Goal: Information Seeking & Learning: Understand process/instructions

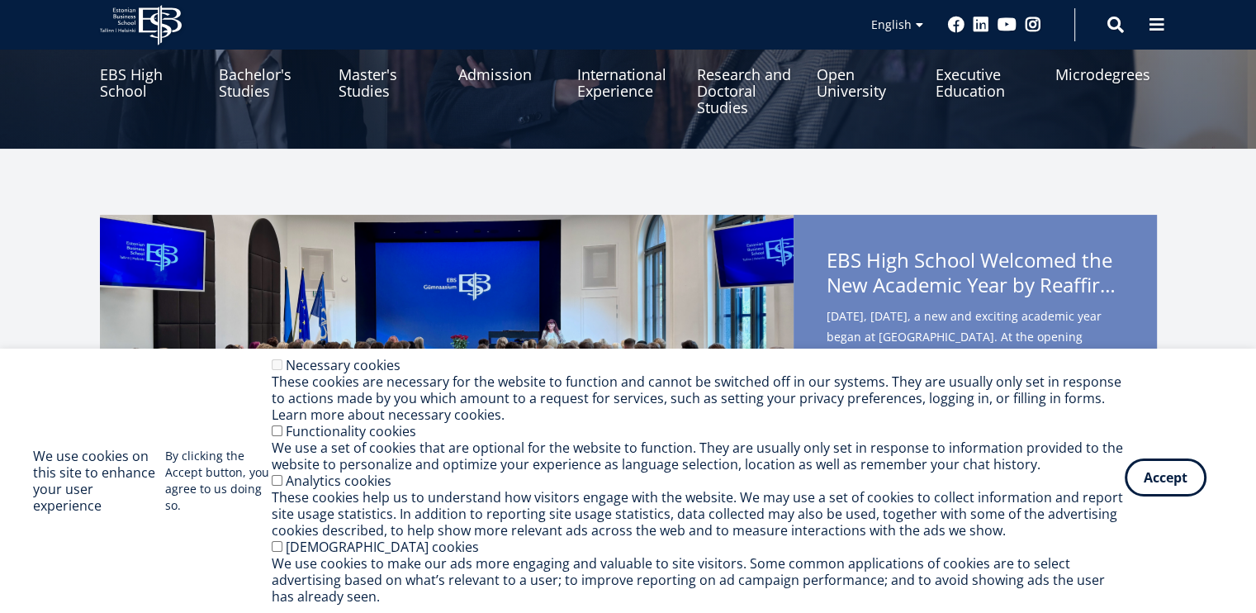
click at [1170, 475] on button "Accept" at bounding box center [1166, 477] width 82 height 38
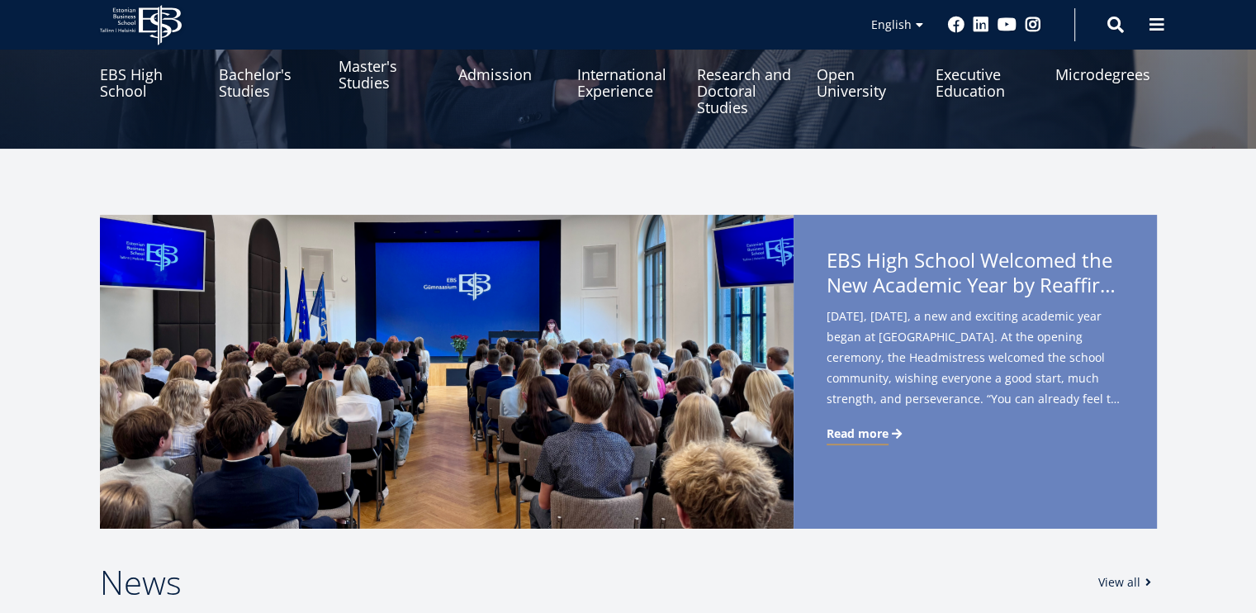
click at [379, 72] on link "Master's Studies" at bounding box center [390, 74] width 102 height 83
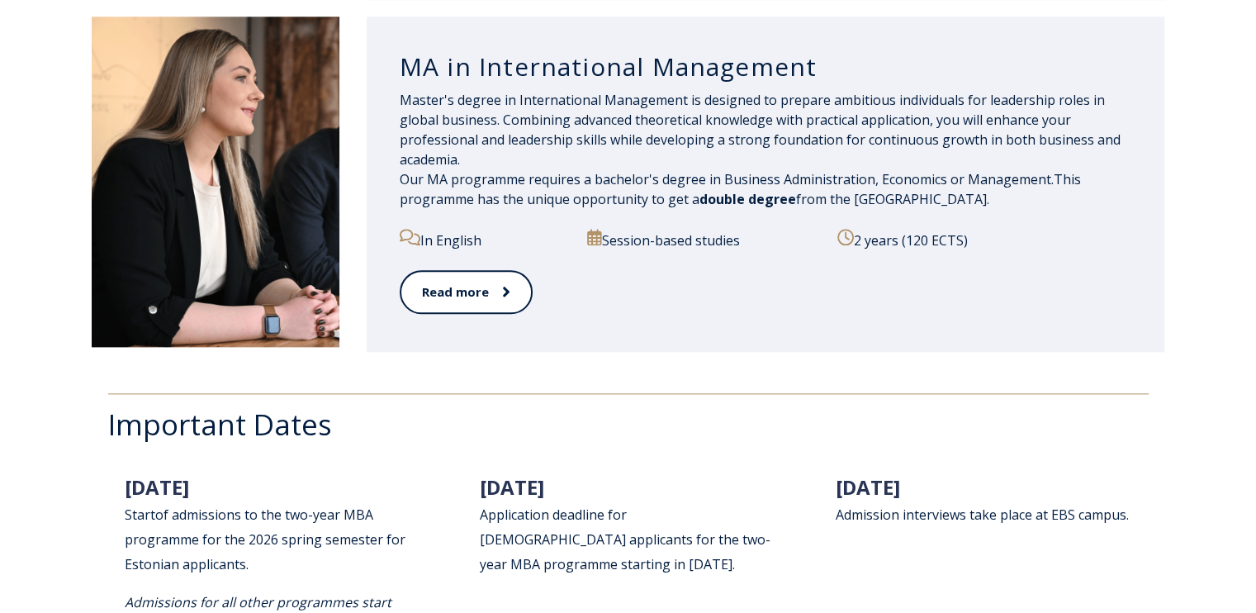
scroll to position [1983, 0]
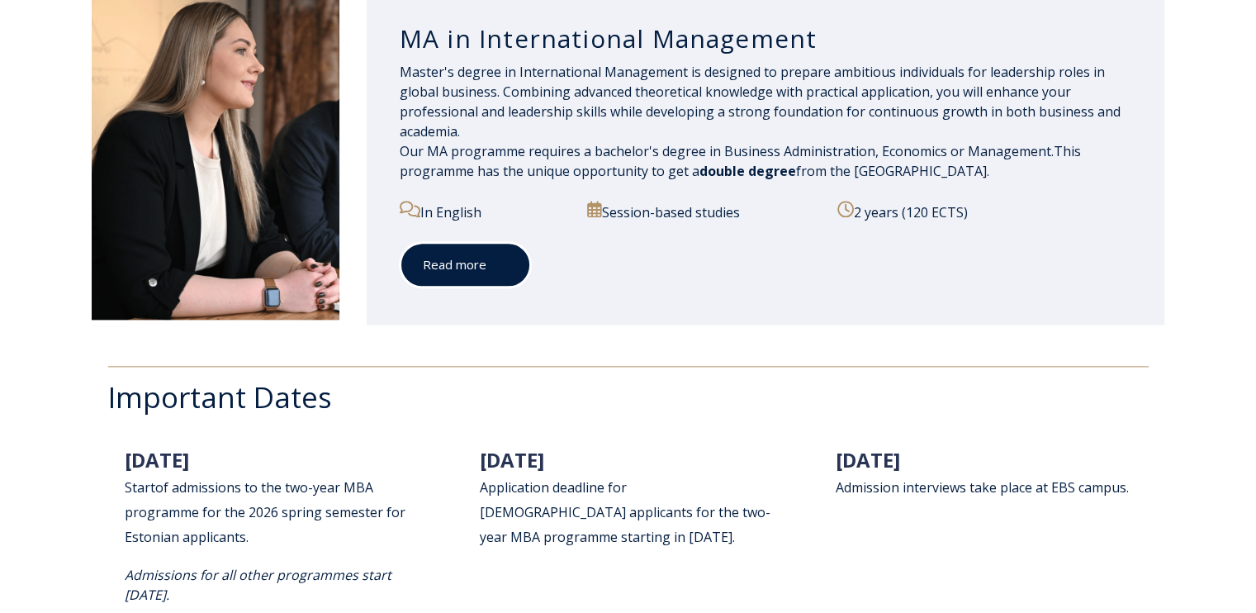
click at [501, 258] on link "Read more" at bounding box center [465, 264] width 131 height 45
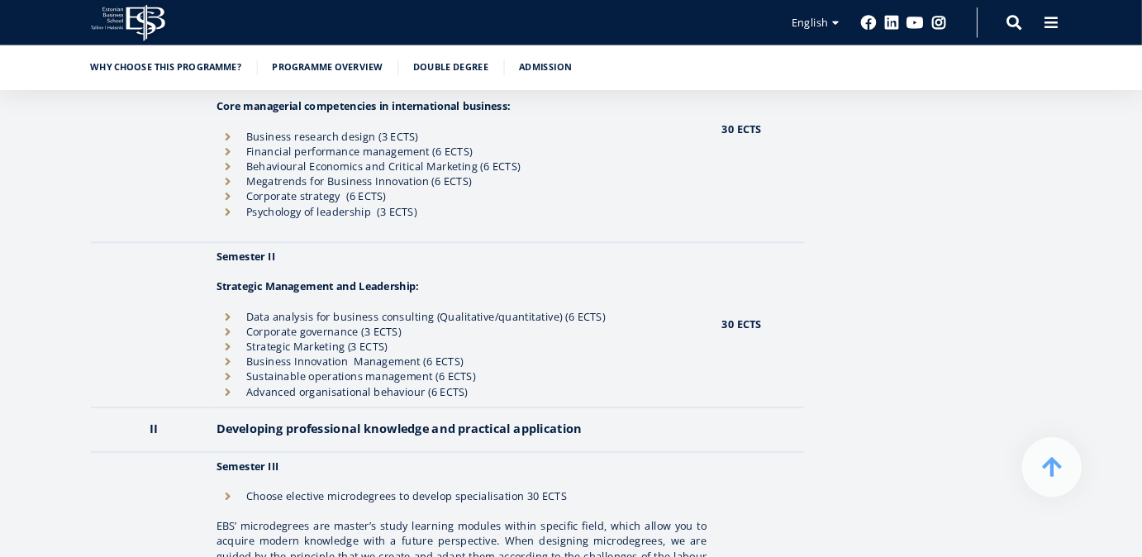
scroll to position [1619, 0]
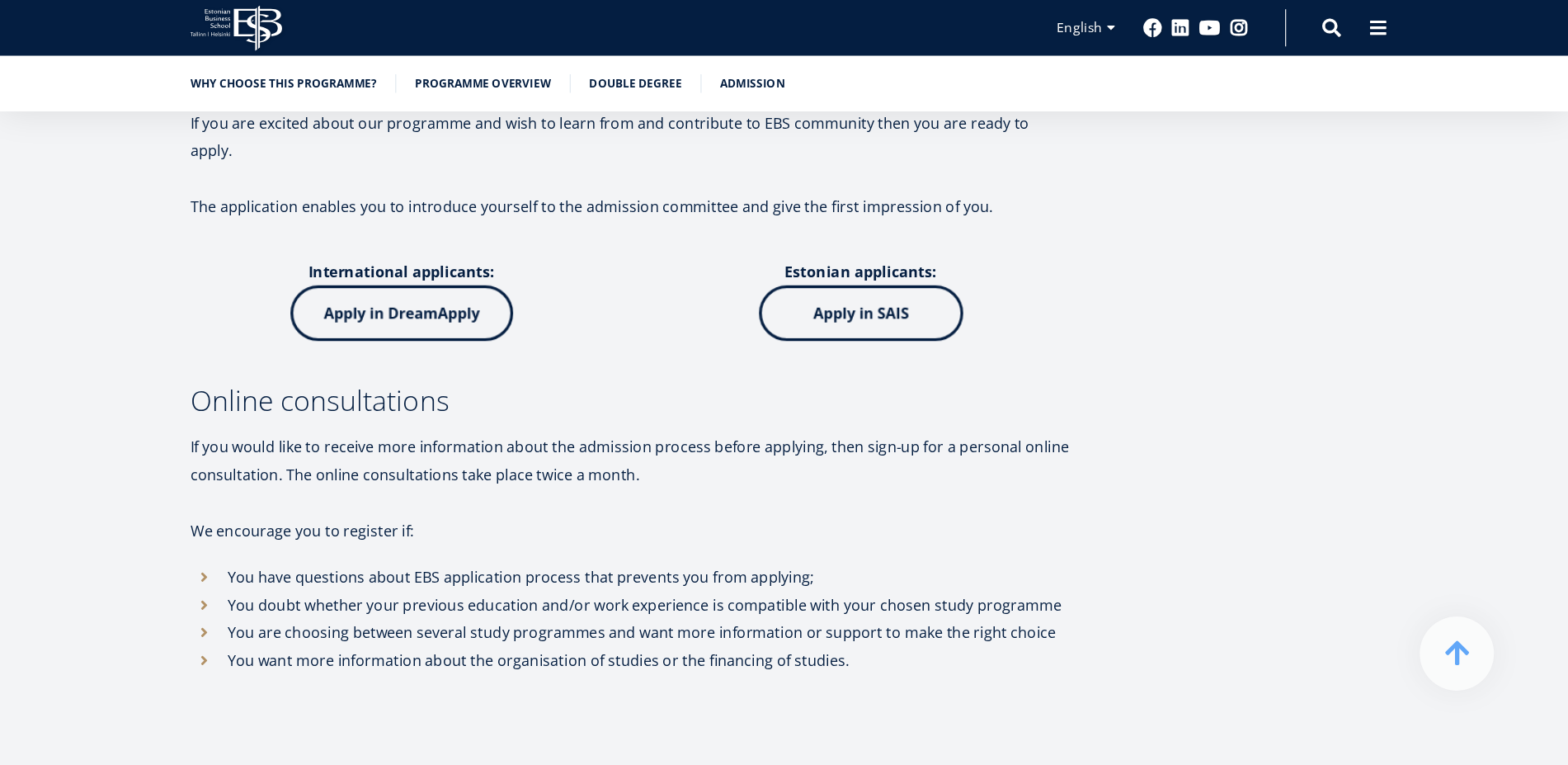
scroll to position [5417, 0]
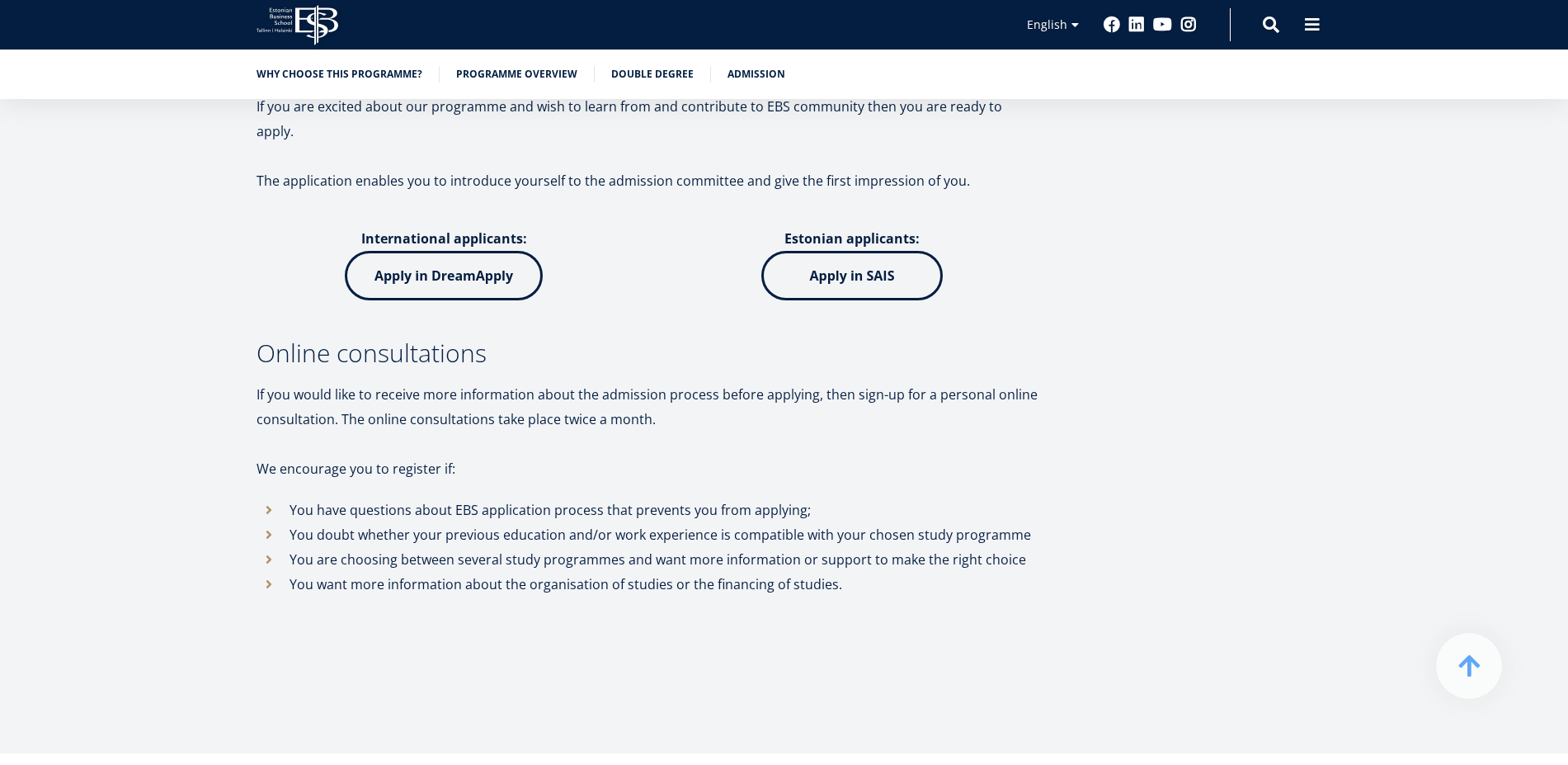
click at [1221, 259] on div "Admission information Suitable candidate: Holds a bachelor's degree in Business…" at bounding box center [785, 81] width 1188 height 1211
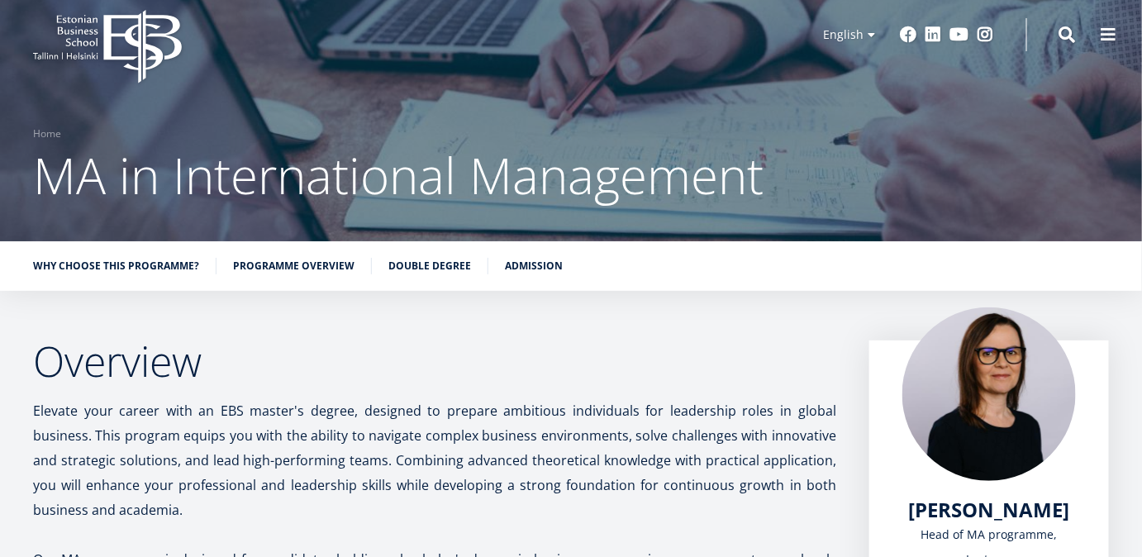
scroll to position [0, 0]
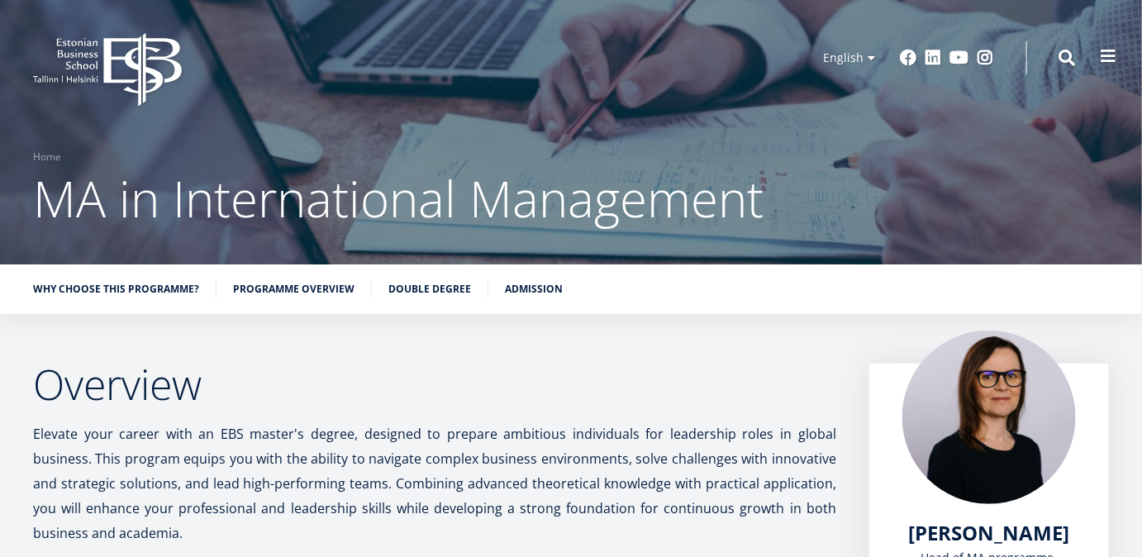
click at [1095, 57] on button at bounding box center [1108, 56] width 33 height 33
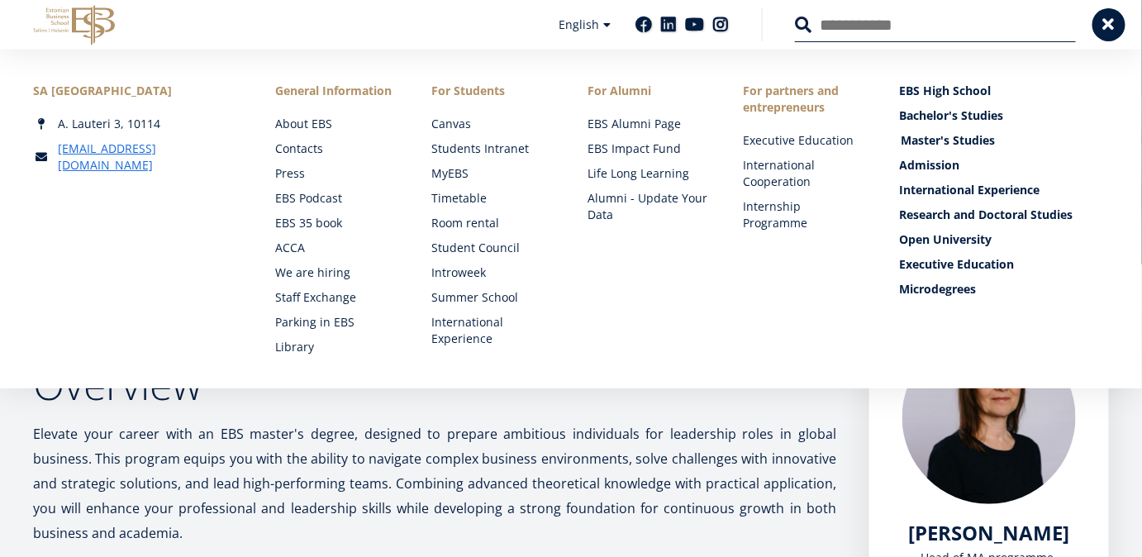
click at [932, 140] on link "Master's Studies" at bounding box center [1005, 140] width 209 height 17
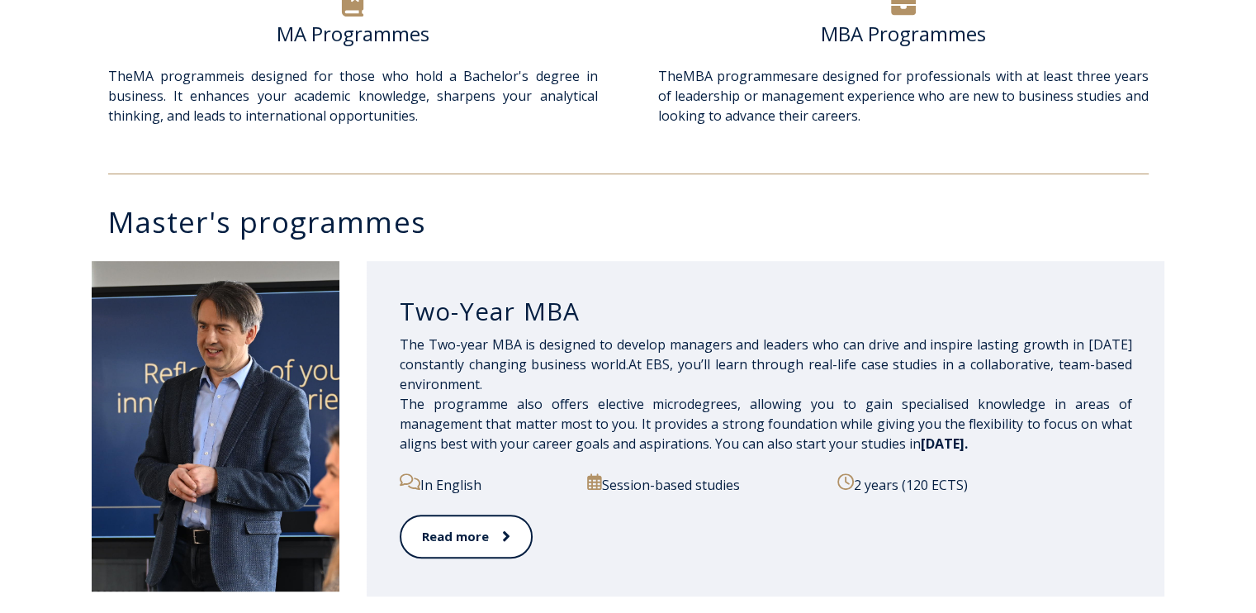
scroll to position [826, 0]
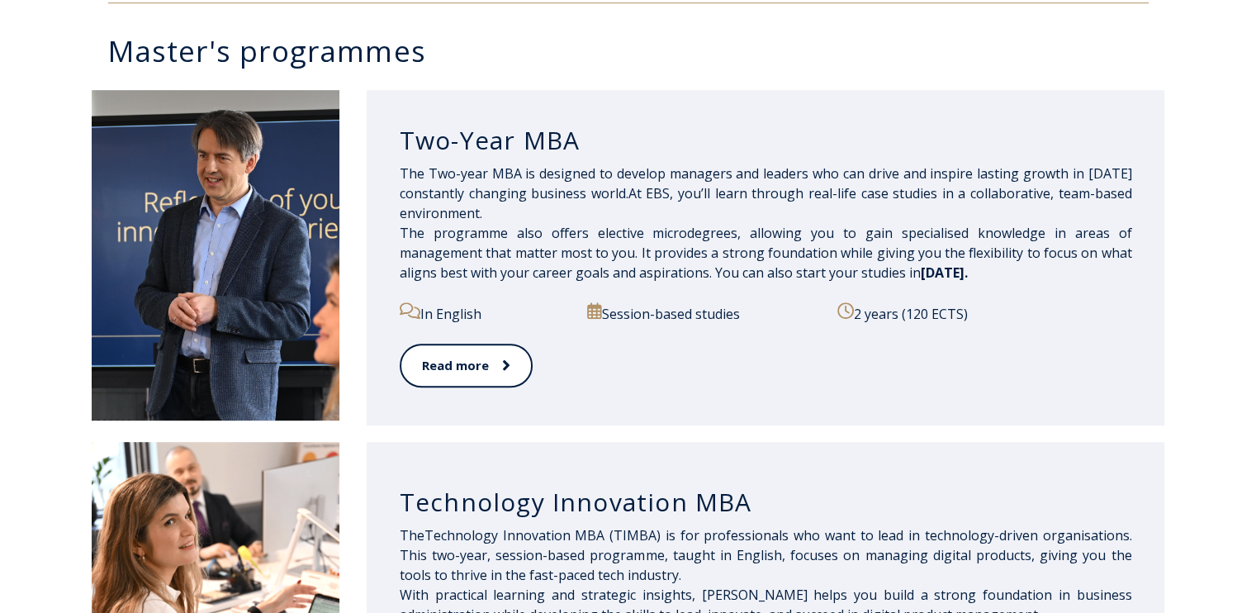
click at [472, 320] on p "In English" at bounding box center [484, 312] width 169 height 21
click at [490, 361] on span at bounding box center [497, 365] width 21 height 17
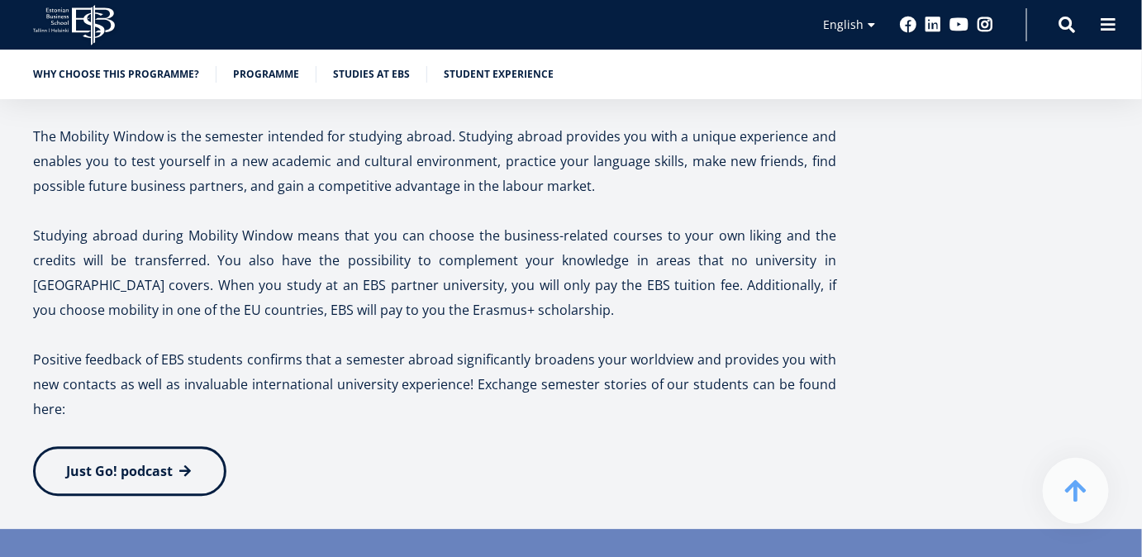
scroll to position [3604, 0]
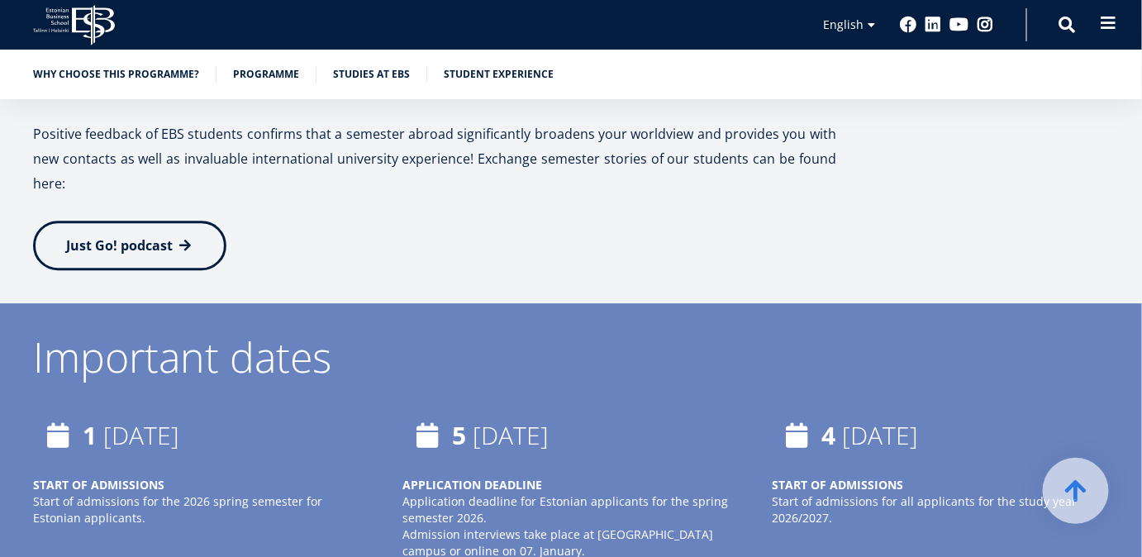
click at [1105, 19] on span at bounding box center [1108, 23] width 17 height 17
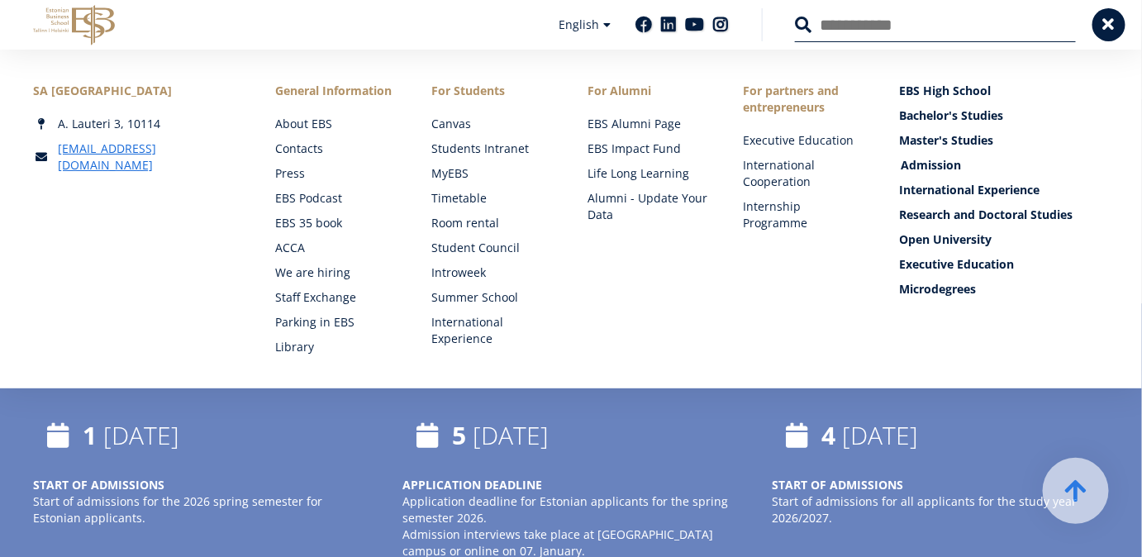
click at [932, 165] on link "Admission" at bounding box center [1005, 165] width 209 height 17
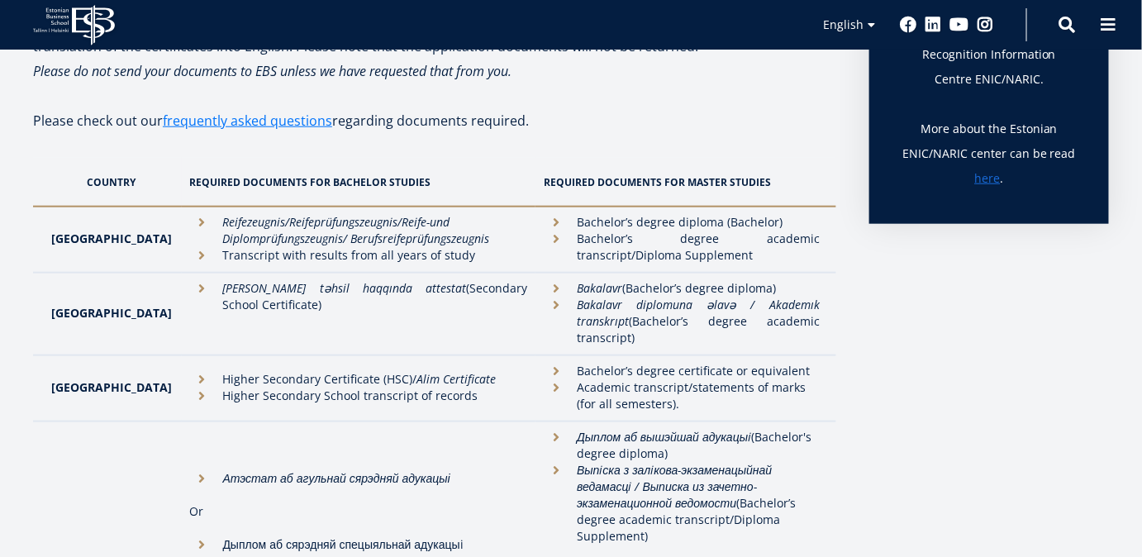
scroll to position [525, 0]
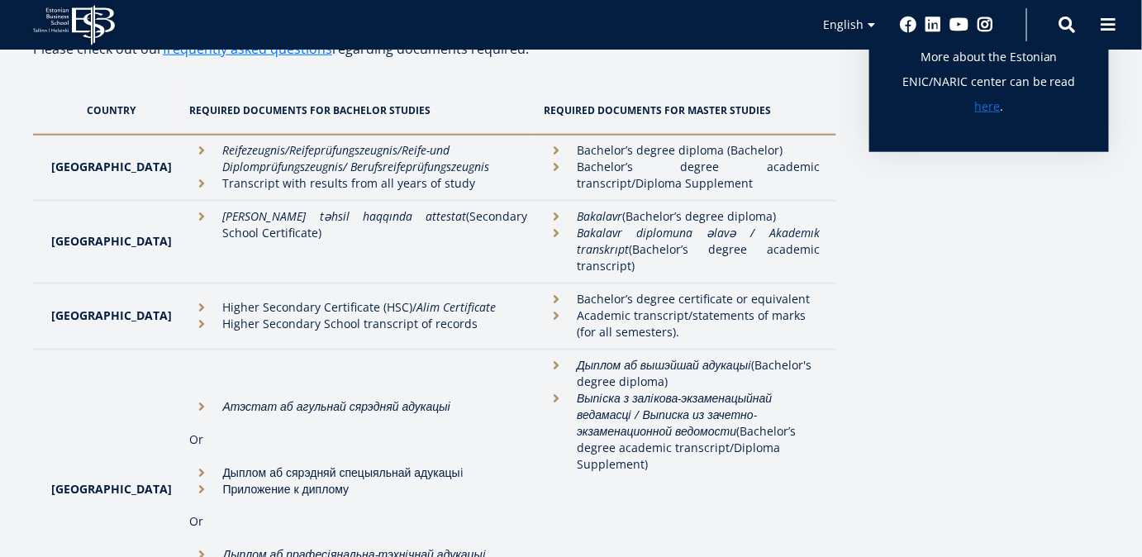
click at [190, 304] on li "Higher Secondary Certificate (HSC)/ Alim Certificate" at bounding box center [359, 307] width 338 height 17
click at [190, 321] on li "Higher Secondary School transcript of records" at bounding box center [359, 324] width 338 height 17
click at [190, 307] on li "Higher Secondary Certificate (HSC)/ Alim Certificate" at bounding box center [359, 307] width 338 height 17
click at [350, 320] on li "Higher Secondary School transcript of records" at bounding box center [359, 324] width 338 height 17
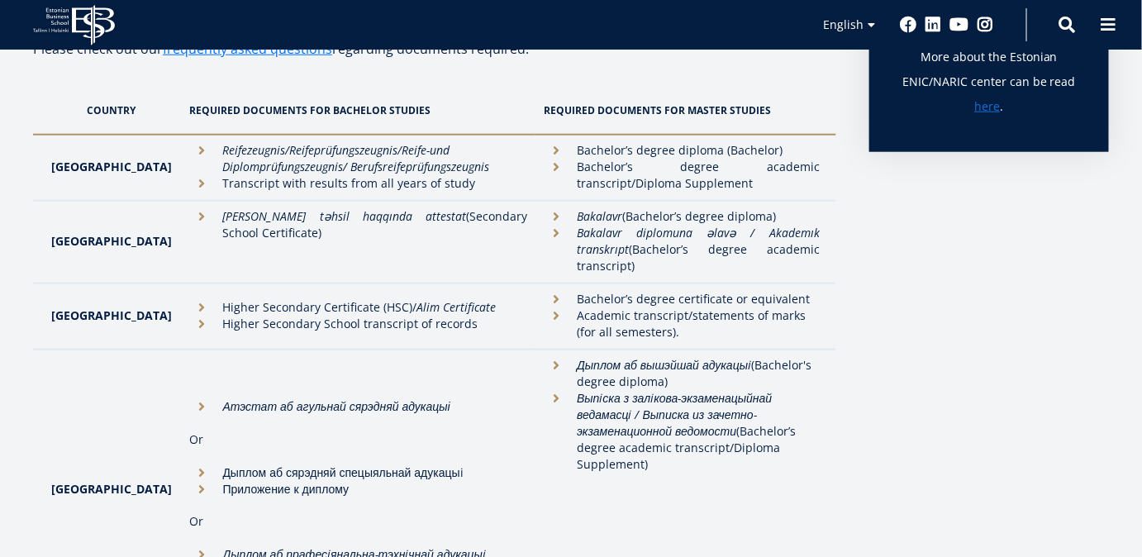
click at [467, 317] on li "Higher Secondary School transcript of records" at bounding box center [359, 324] width 338 height 17
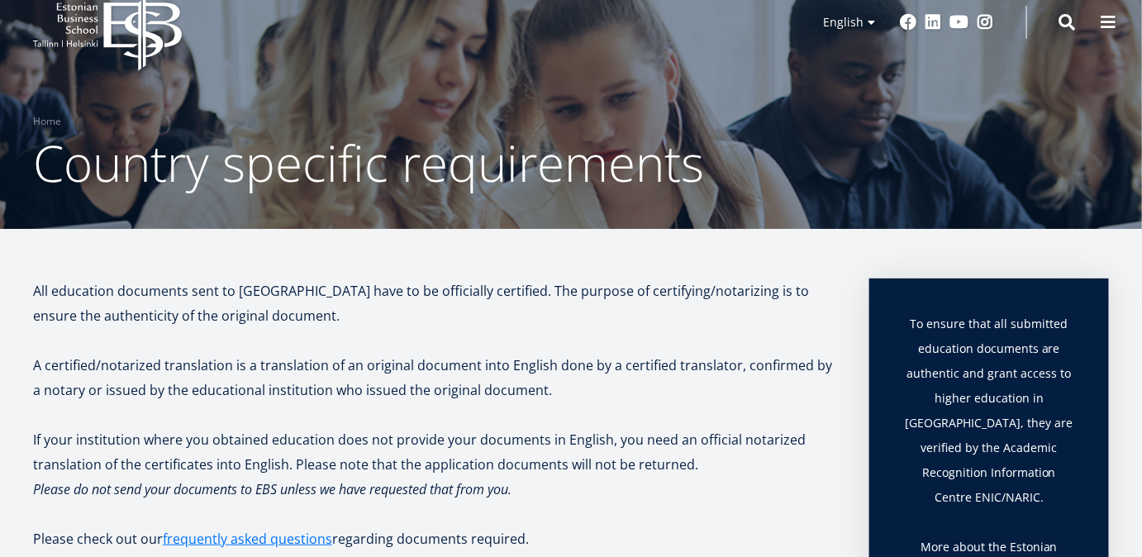
scroll to position [0, 0]
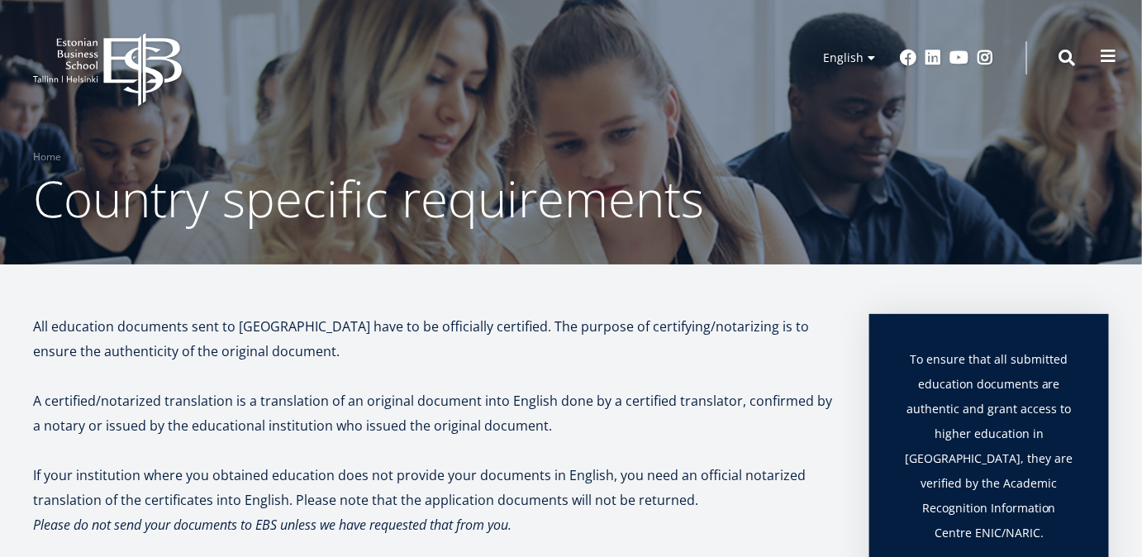
click at [1121, 57] on button at bounding box center [1108, 56] width 33 height 33
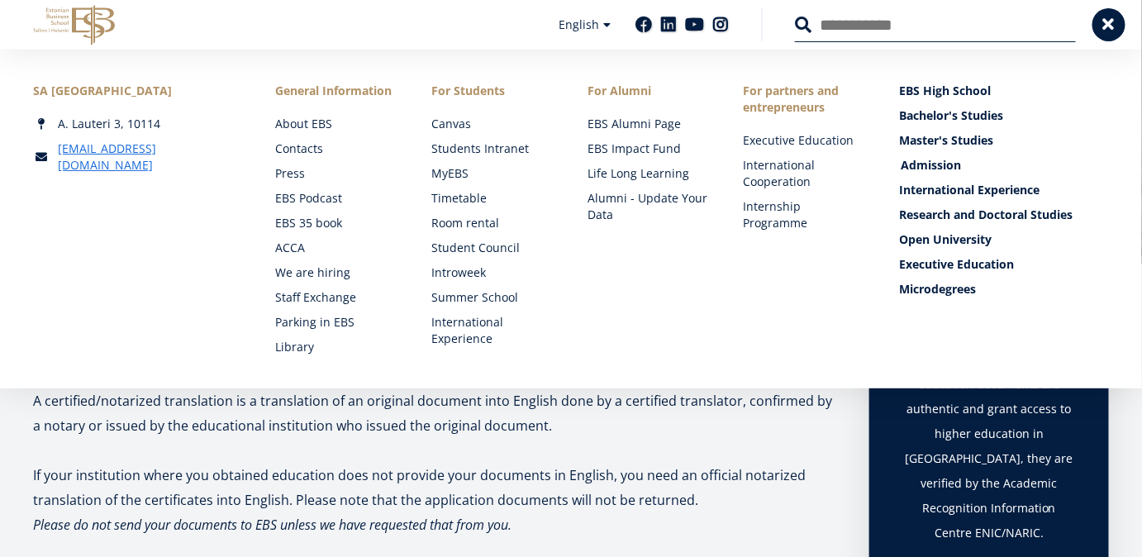
click at [923, 167] on link "Admission" at bounding box center [1005, 165] width 209 height 17
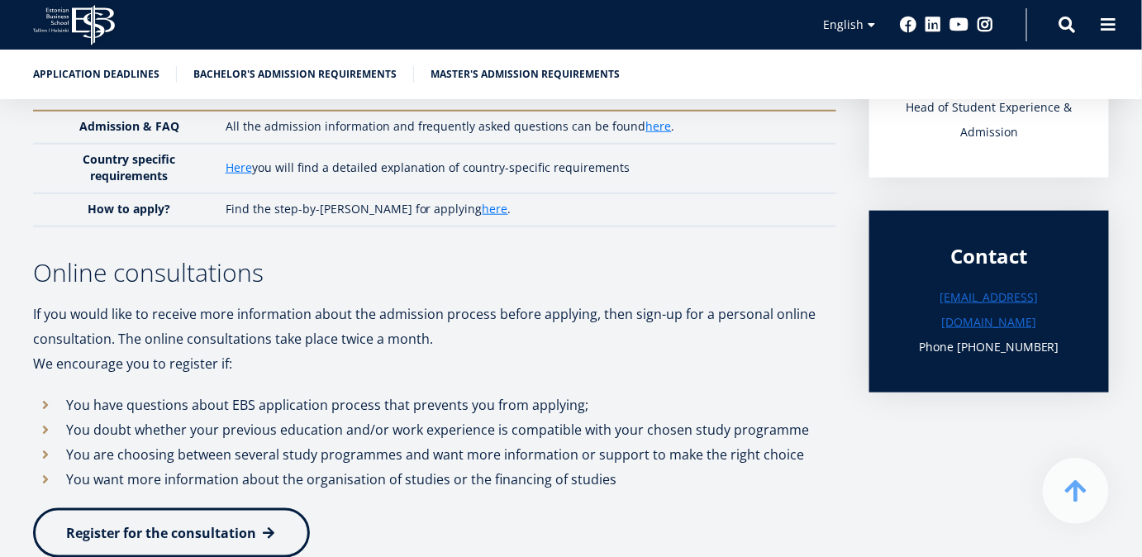
scroll to position [375, 0]
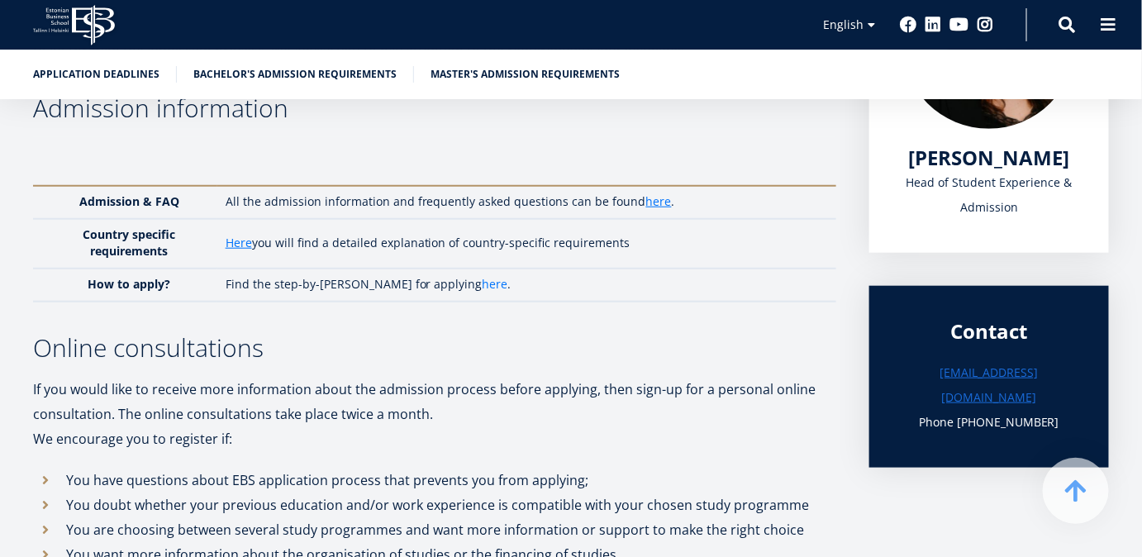
click at [482, 280] on link "here" at bounding box center [495, 284] width 26 height 17
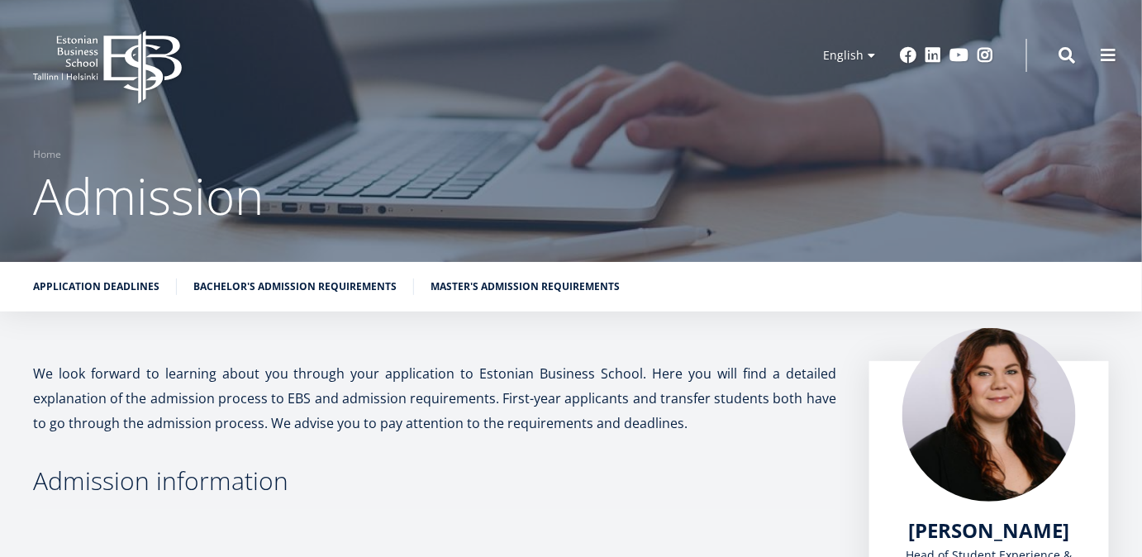
scroll to position [0, 0]
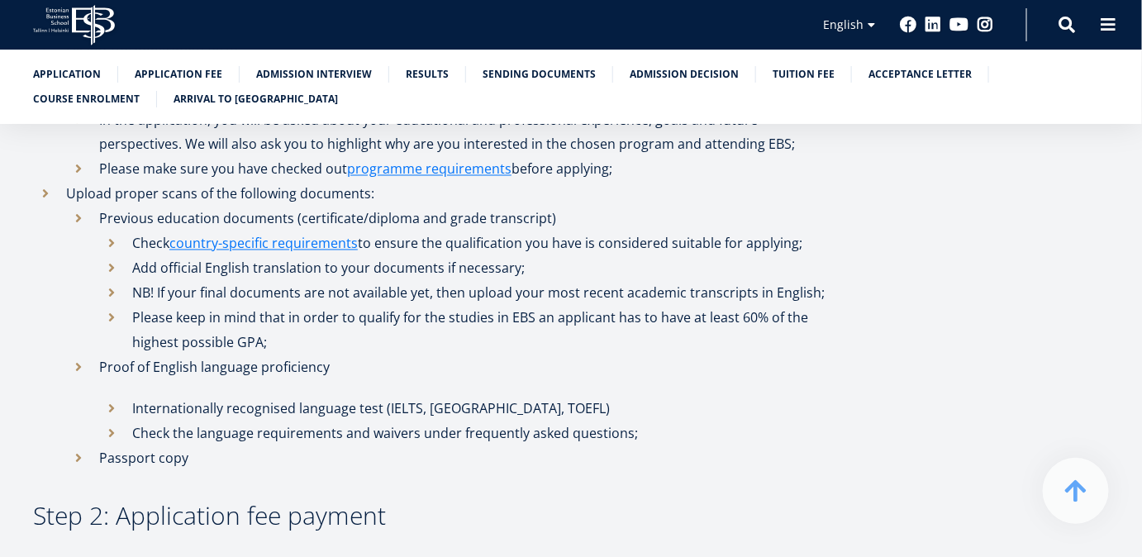
scroll to position [976, 0]
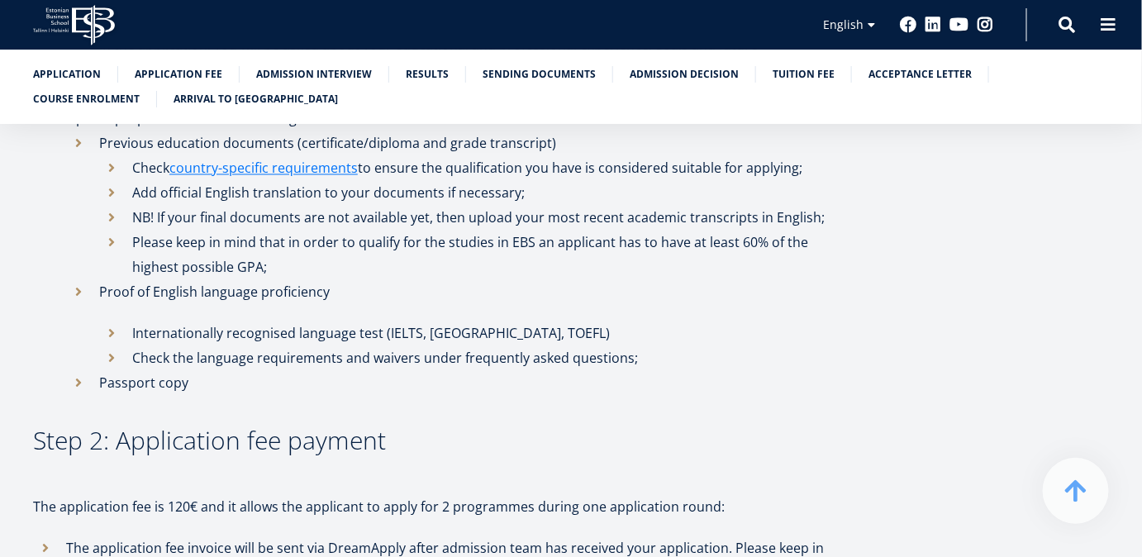
click at [112, 332] on li "Internationally recognised language test (IELTS, [GEOGRAPHIC_DATA], TOEFL)" at bounding box center [467, 333] width 737 height 25
click at [112, 333] on li "Internationally recognised language test (IELTS, [GEOGRAPHIC_DATA], TOEFL)" at bounding box center [467, 333] width 737 height 25
click at [114, 353] on li "Check the language requirements and waivers under frequently asked questions;" at bounding box center [467, 358] width 737 height 25
click at [114, 358] on li "Check the language requirements and waivers under frequently asked questions;" at bounding box center [467, 358] width 737 height 25
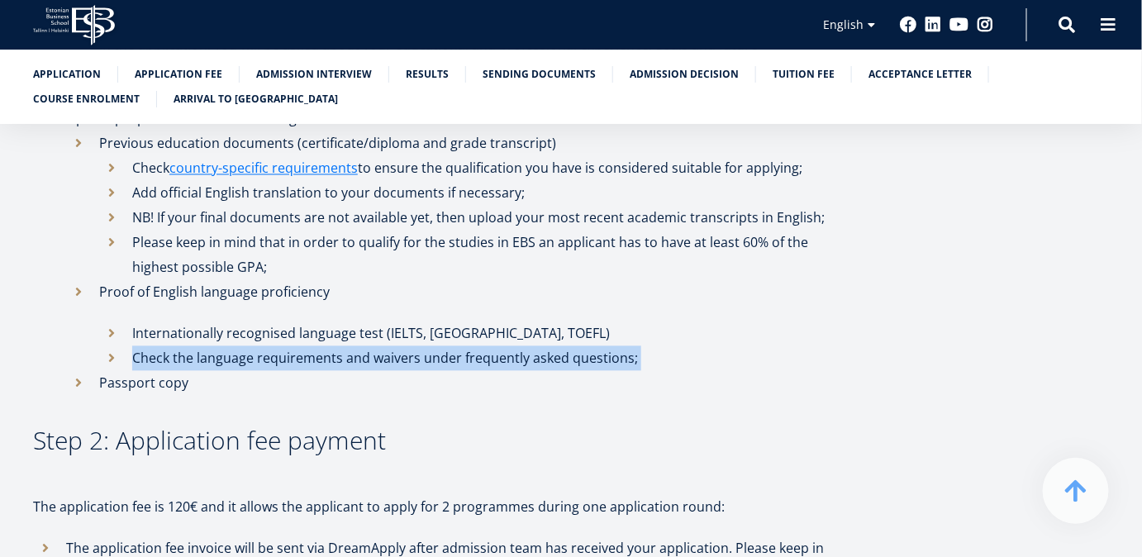
click at [114, 358] on li "Check the language requirements and waivers under frequently asked questions;" at bounding box center [467, 358] width 737 height 25
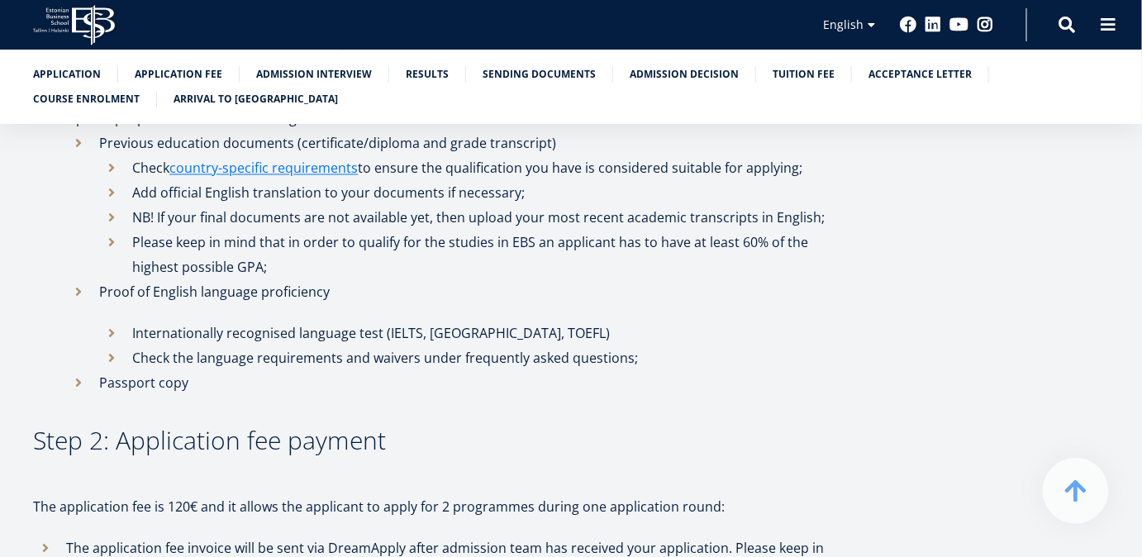
drag, startPoint x: 114, startPoint y: 358, endPoint x: 439, endPoint y: 429, distance: 332.3
click at [439, 429] on h3 "Step 2: Application fee payment" at bounding box center [434, 441] width 803 height 25
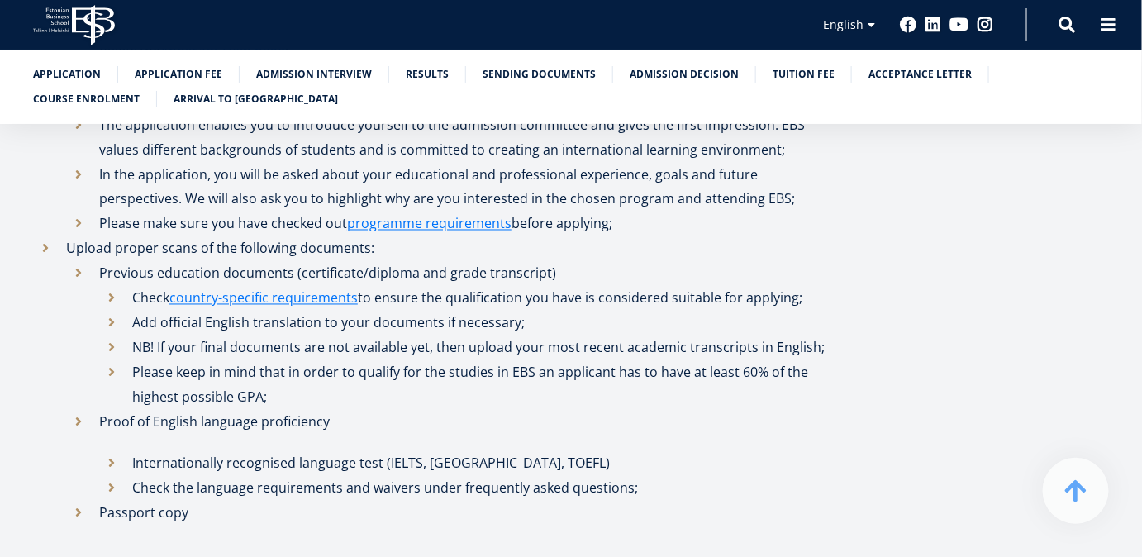
scroll to position [751, 0]
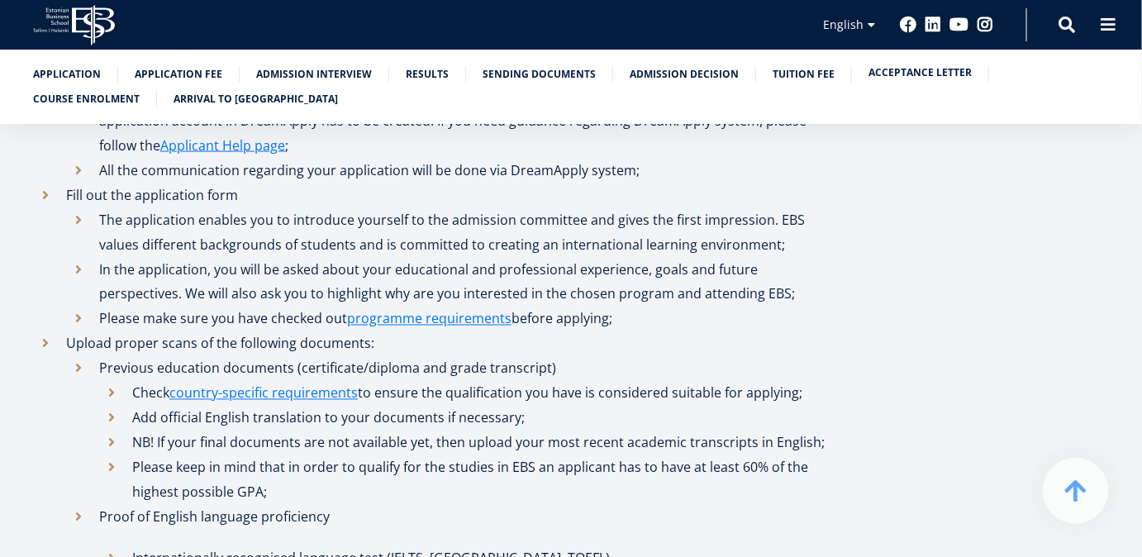
click at [899, 78] on link "Acceptance letter" at bounding box center [919, 72] width 103 height 17
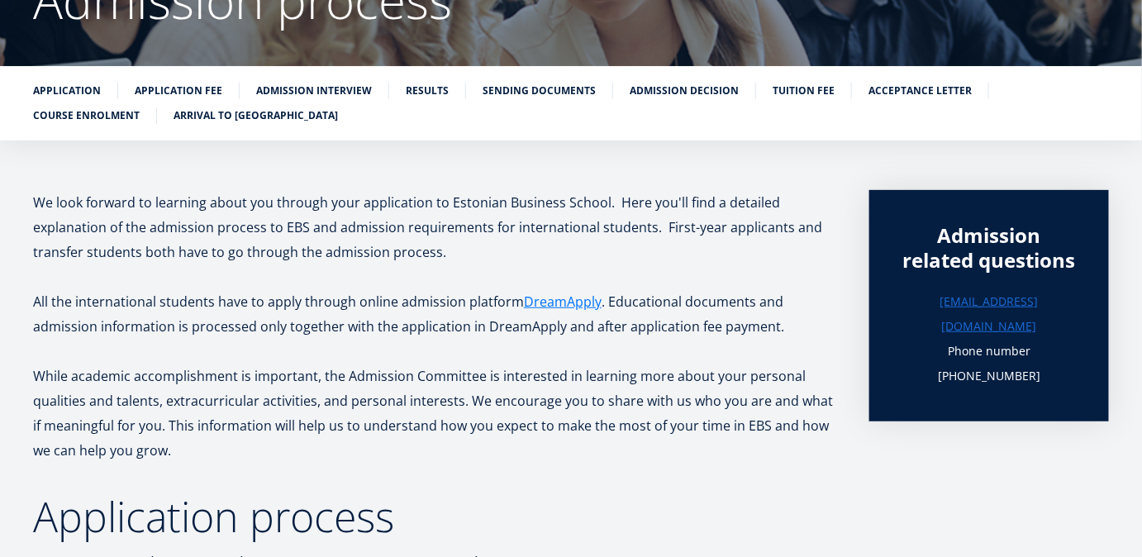
scroll to position [192, 0]
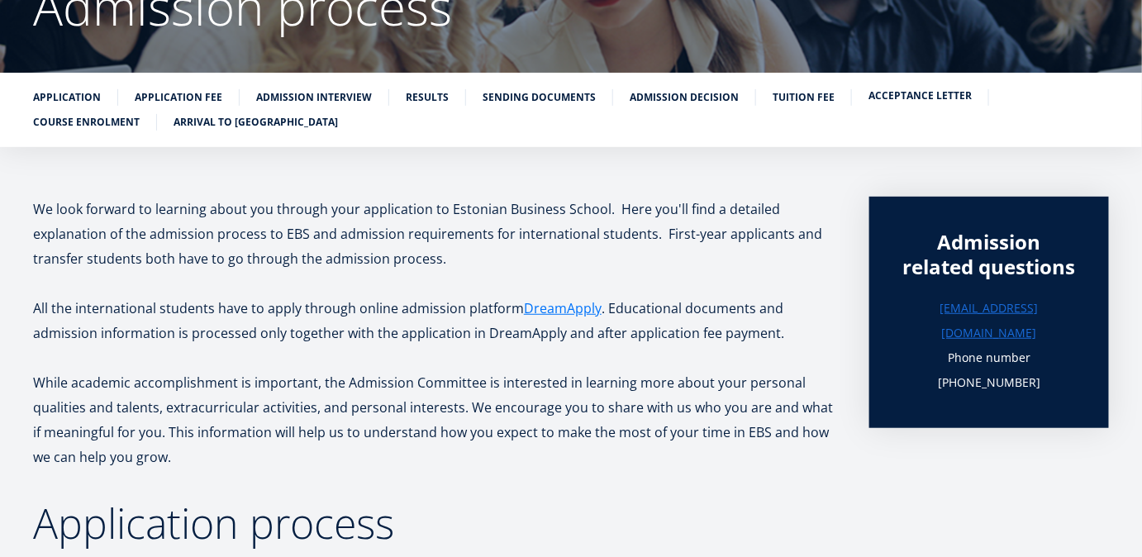
click at [868, 88] on link "Acceptance letter" at bounding box center [919, 96] width 103 height 17
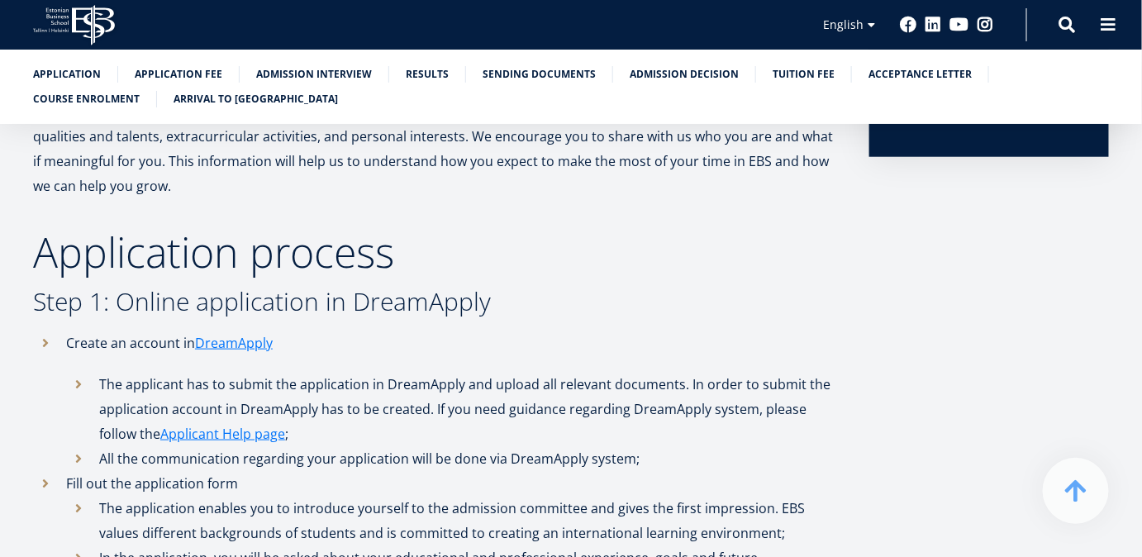
scroll to position [566, 0]
